Goal: Task Accomplishment & Management: Use online tool/utility

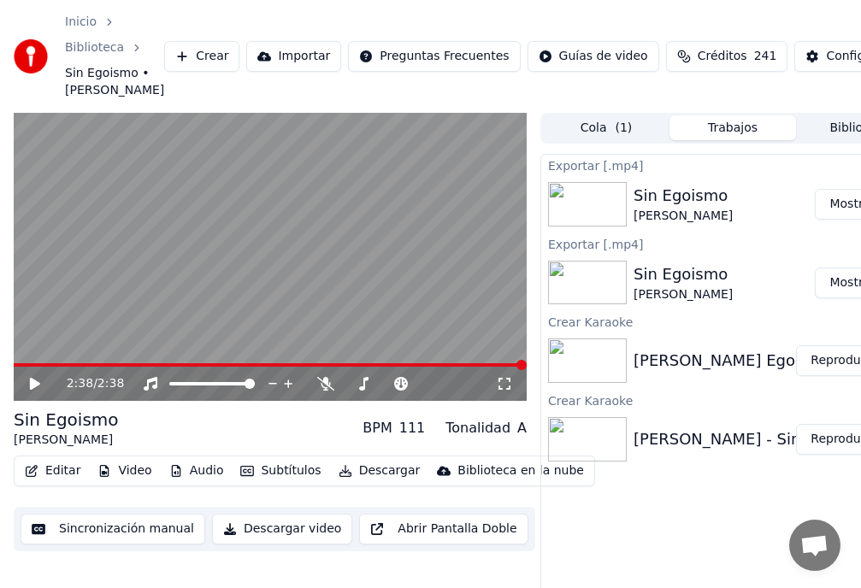
click at [91, 48] on link "Biblioteca" at bounding box center [94, 47] width 59 height 17
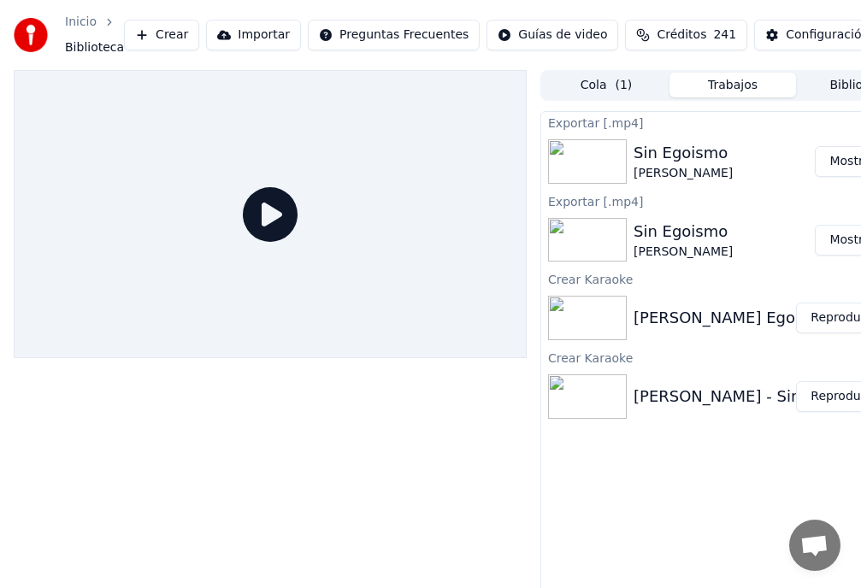
click at [88, 23] on link "Inicio" at bounding box center [81, 22] width 32 height 17
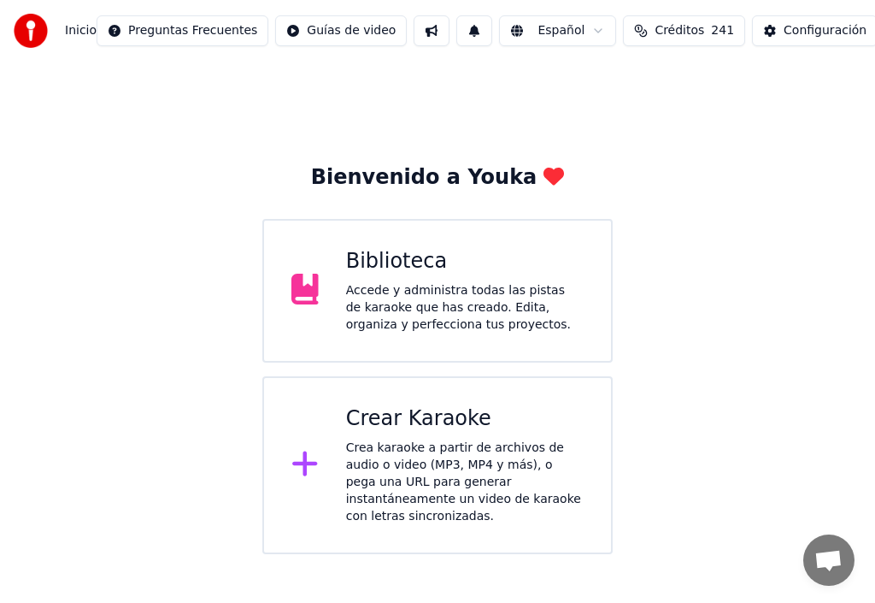
click at [445, 292] on div "Accede y administra todas las pistas de karaoke que has creado. Edita, organiza…" at bounding box center [465, 307] width 238 height 51
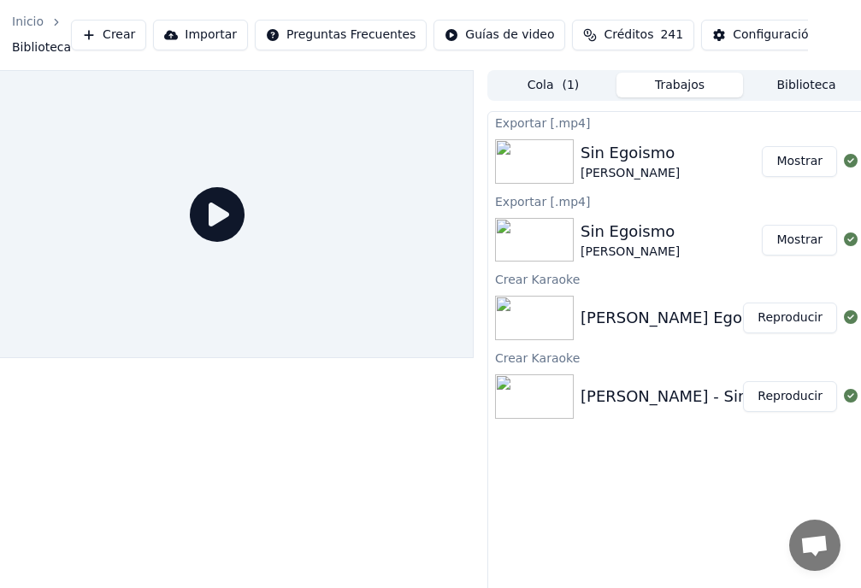
scroll to position [0, 64]
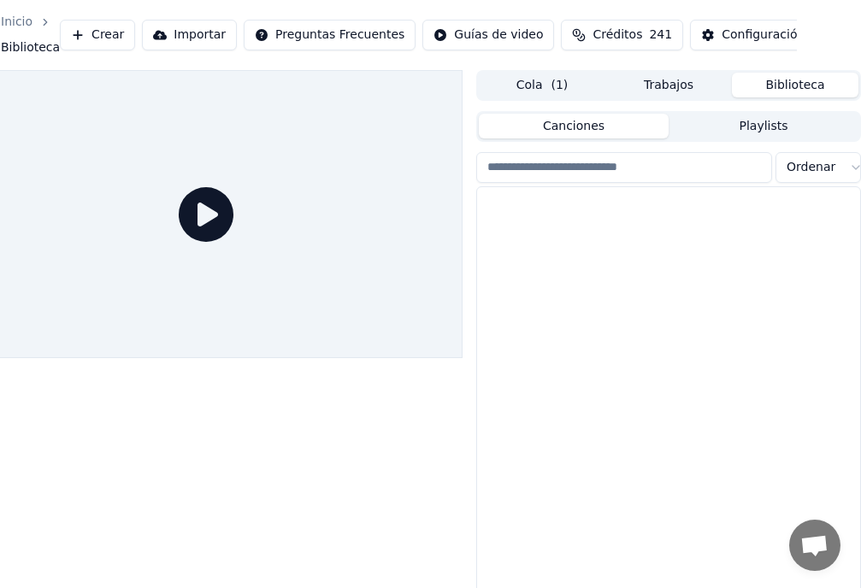
click at [803, 88] on button "Biblioteca" at bounding box center [795, 85] width 127 height 25
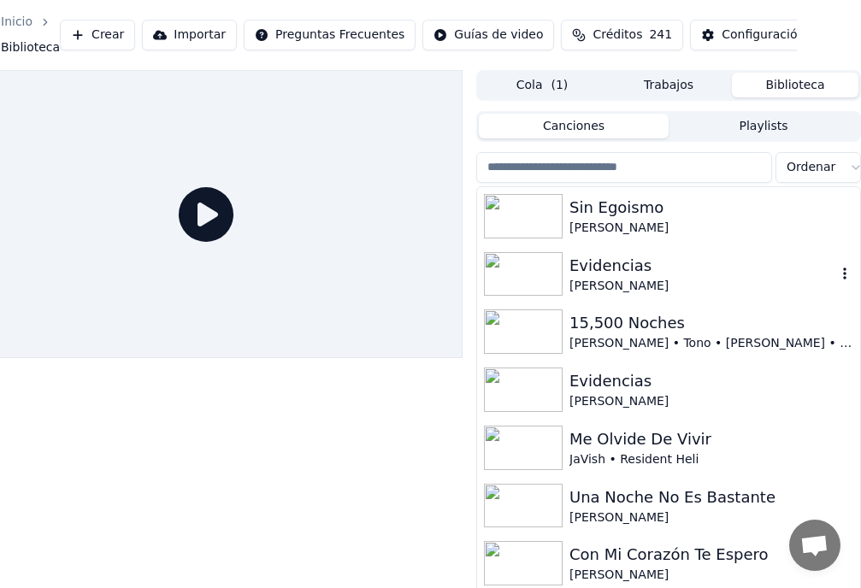
click at [836, 277] on icon "button" at bounding box center [844, 274] width 17 height 14
click at [597, 276] on div "Evidencias [PERSON_NAME]" at bounding box center [702, 274] width 267 height 41
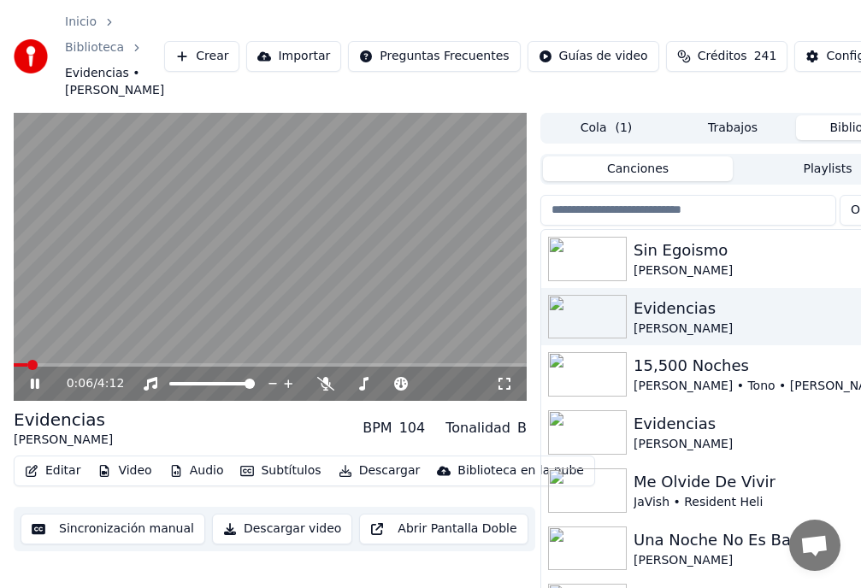
click at [41, 380] on icon at bounding box center [46, 384] width 39 height 14
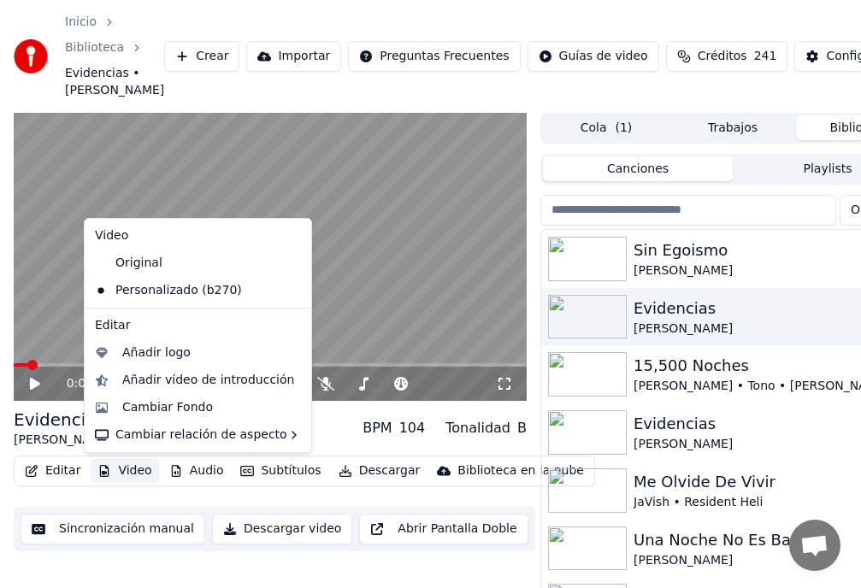
click at [135, 474] on button "Video" at bounding box center [125, 471] width 68 height 24
click at [167, 410] on div "Cambiar Fondo" at bounding box center [167, 407] width 91 height 17
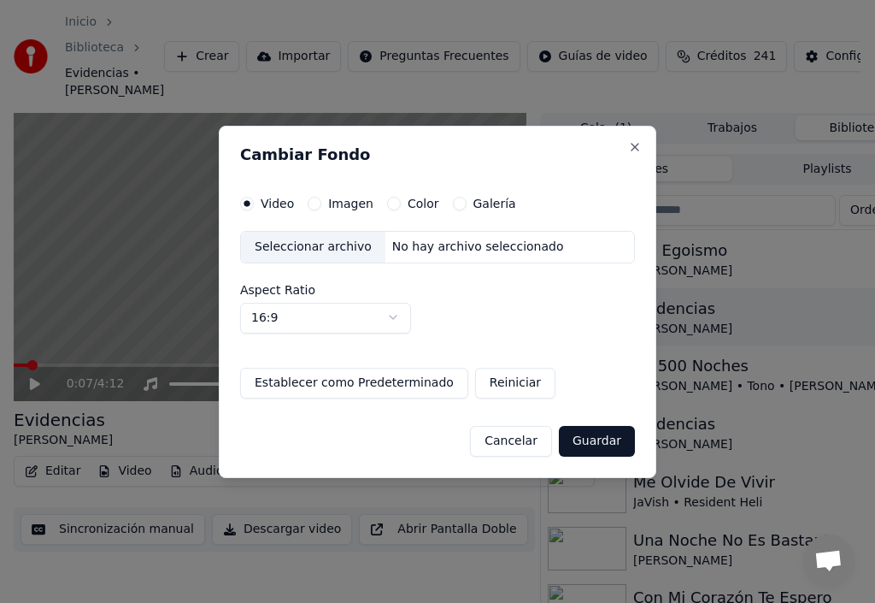
click at [315, 200] on button "Imagen" at bounding box center [315, 204] width 14 height 14
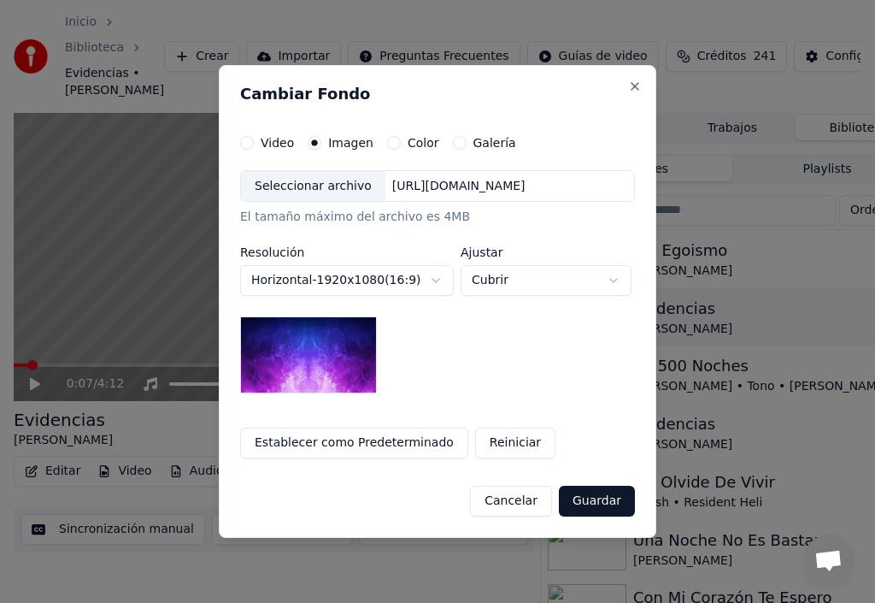
click at [303, 186] on div "Seleccionar archivo" at bounding box center [313, 186] width 144 height 31
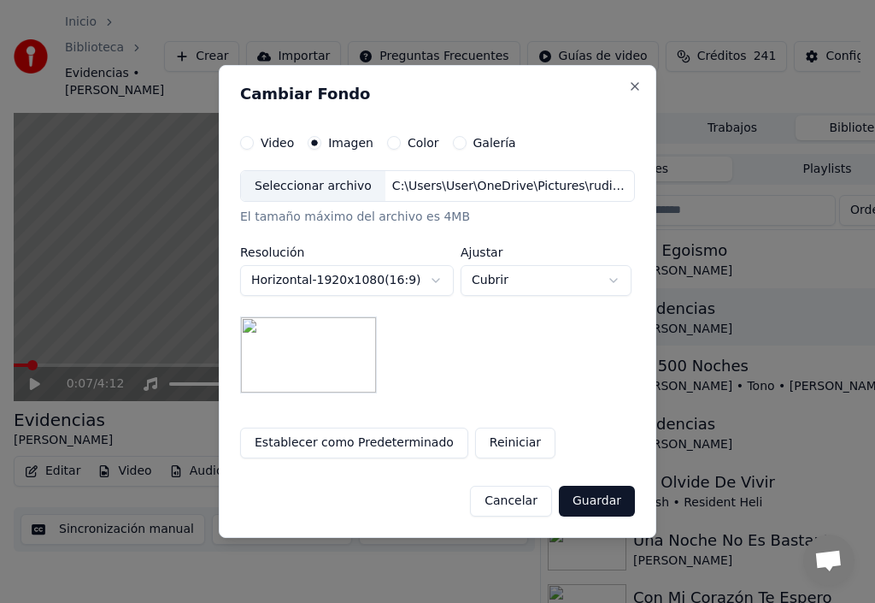
click at [598, 505] on button "Guardar" at bounding box center [597, 501] width 76 height 31
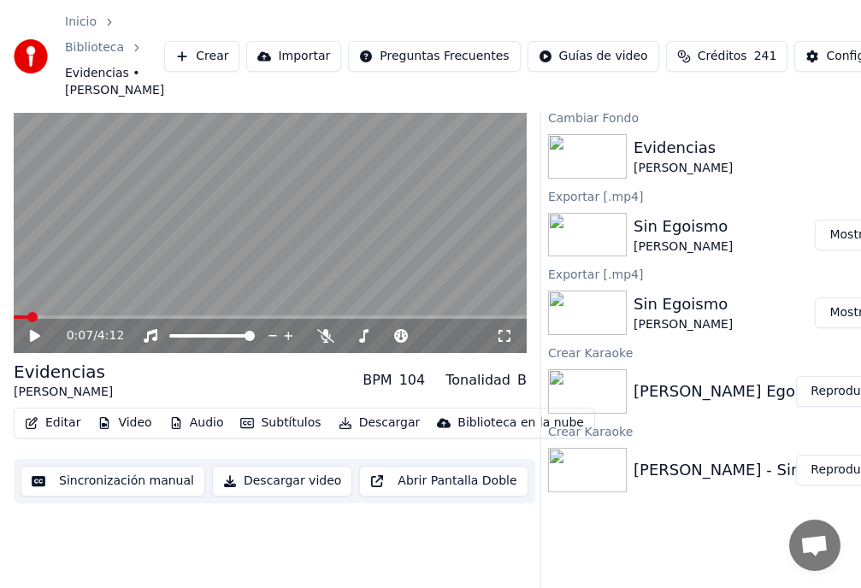
scroll to position [78, 0]
